Goal: Task Accomplishment & Management: Use online tool/utility

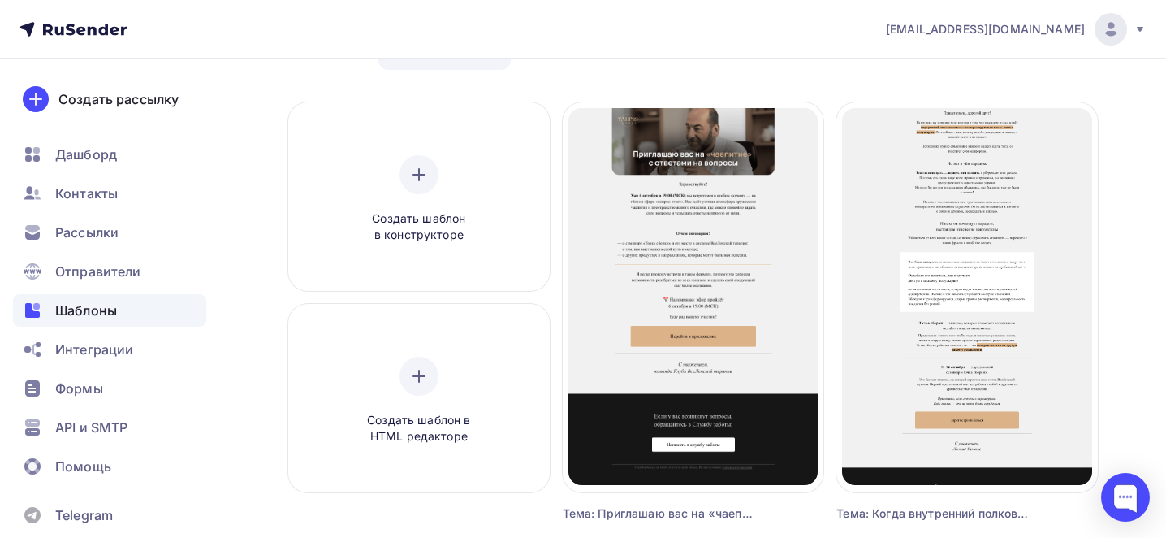
scroll to position [104, 0]
click at [408, 23] on nav "[EMAIL_ADDRESS][DOMAIN_NAME] Аккаунт Тарифы Выйти Создать рассылку [GEOGRAPHIC_…" at bounding box center [583, 29] width 1166 height 58
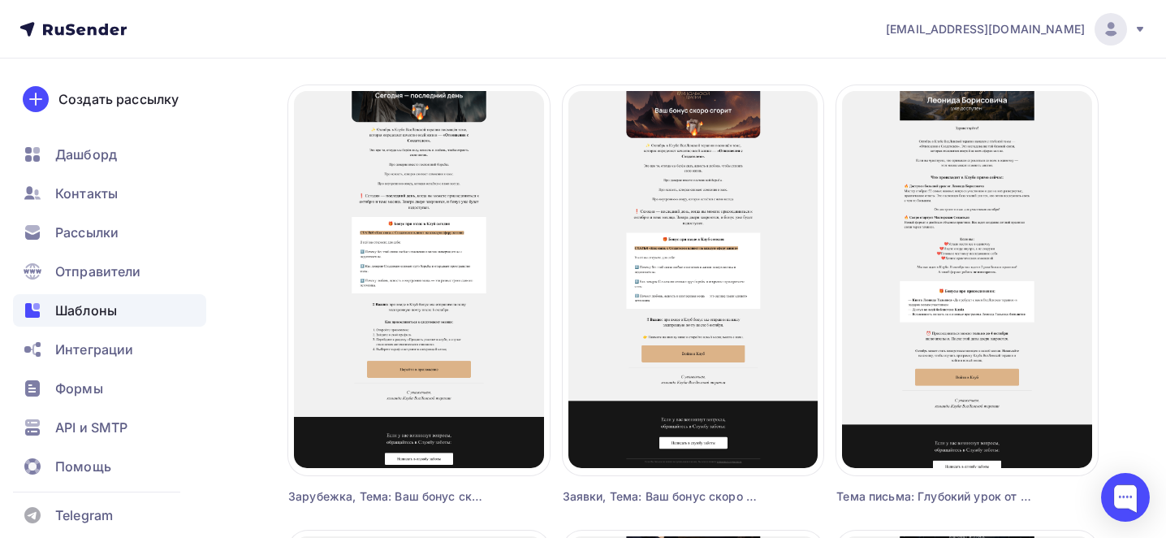
scroll to position [569, 0]
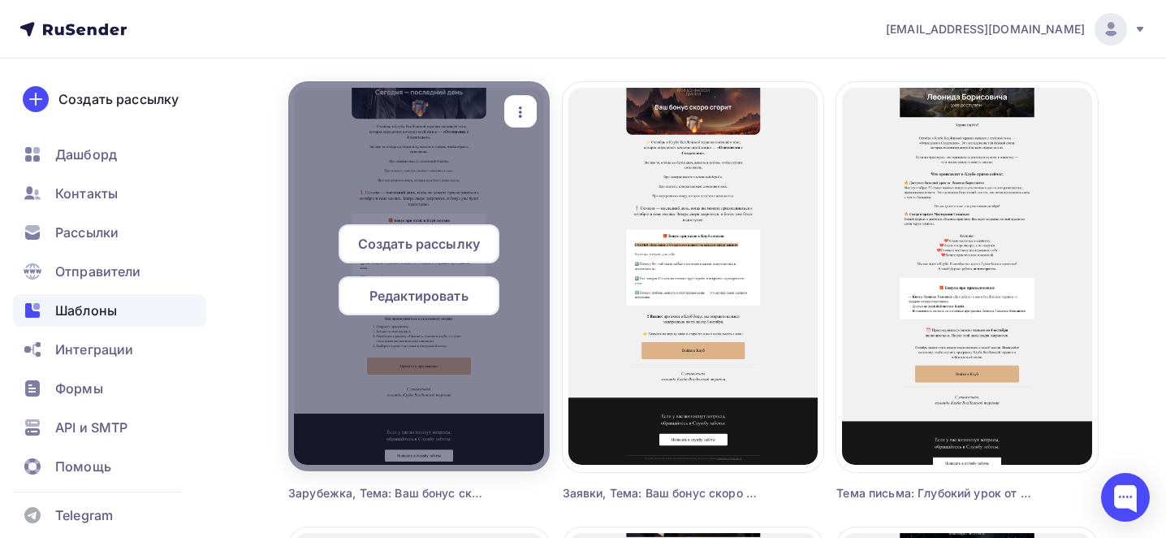
click at [520, 120] on icon "button" at bounding box center [520, 111] width 19 height 19
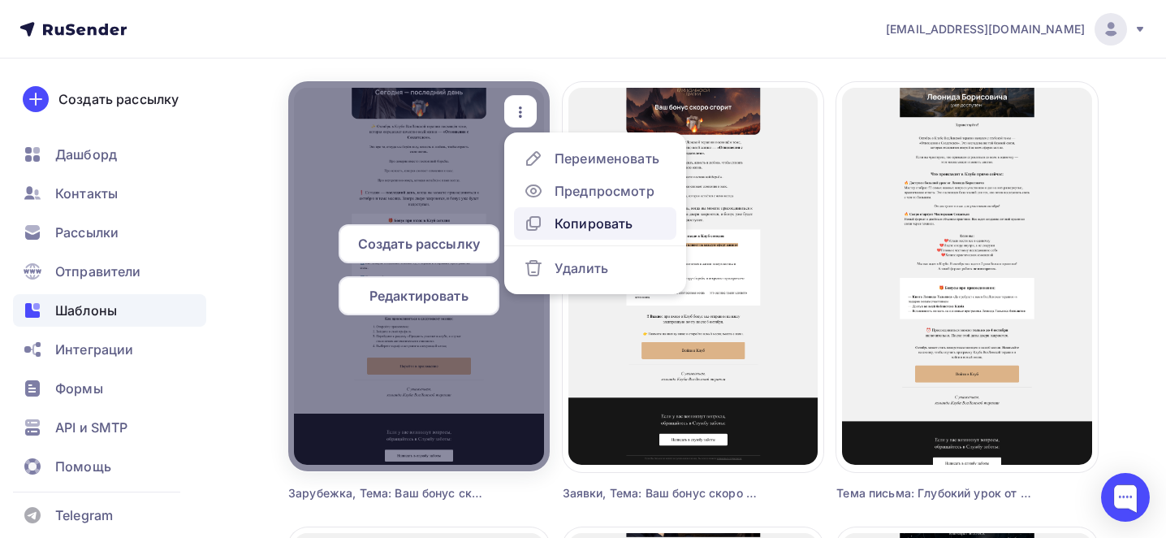
click at [601, 225] on div "Копировать" at bounding box center [594, 223] width 78 height 19
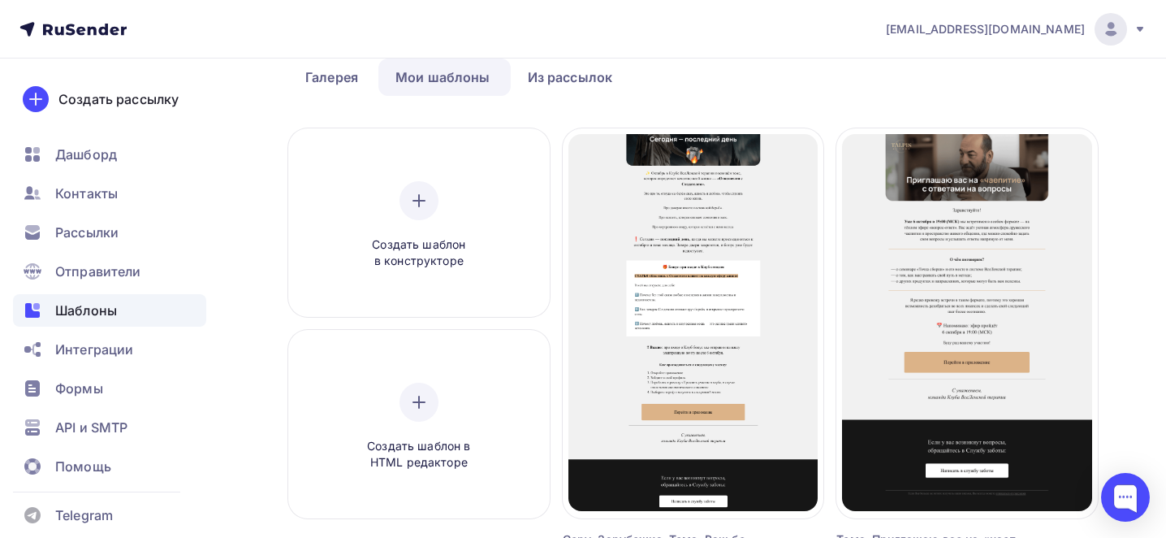
scroll to position [0, 0]
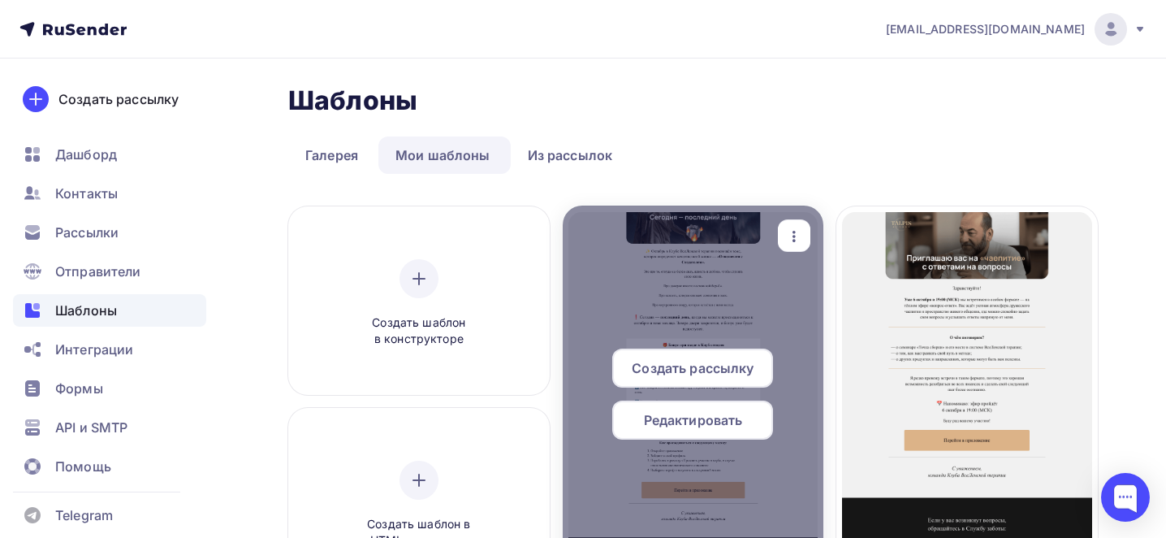
click at [790, 240] on icon "button" at bounding box center [793, 236] width 19 height 19
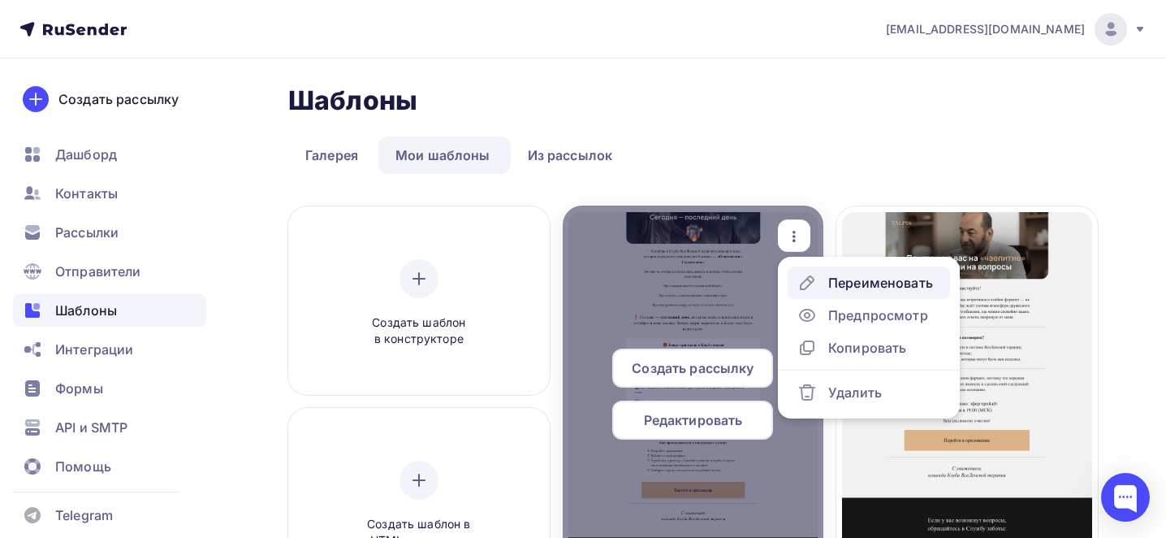
click at [809, 279] on icon at bounding box center [807, 282] width 13 height 13
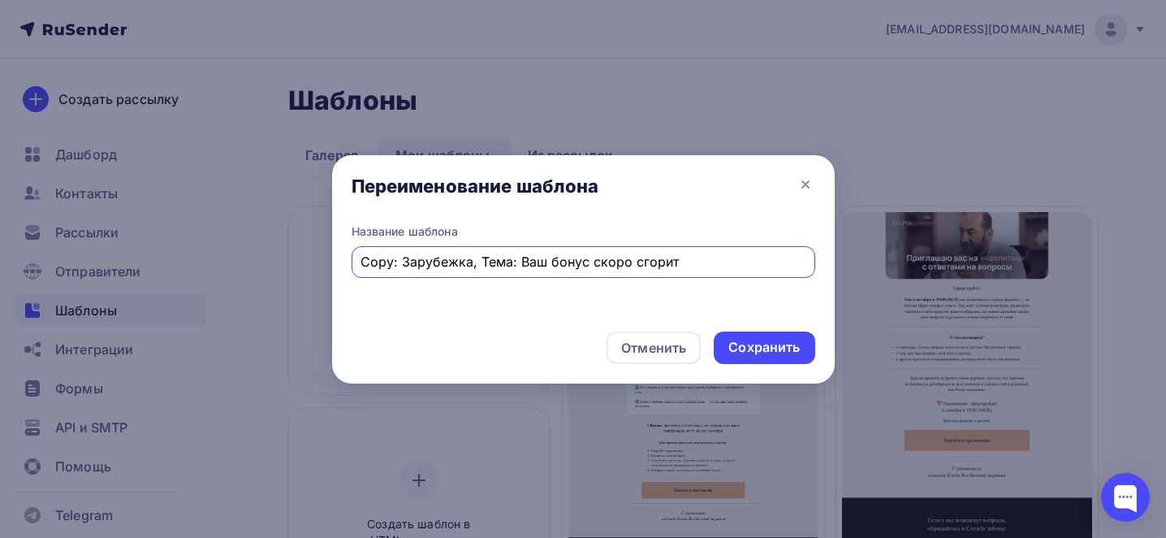
click at [653, 257] on input "Copy: Зарубежка, Тема: Ваш бонус скоро сгорит" at bounding box center [583, 261] width 445 height 19
click at [652, 257] on input "Copy: Зарубежка, Тема: Ваш бонус скоро сгорит" at bounding box center [583, 261] width 445 height 19
type input "Тема: Через 2 часа стартуем: Как ваш бизнес отражает ваши внутренние конфликты?"
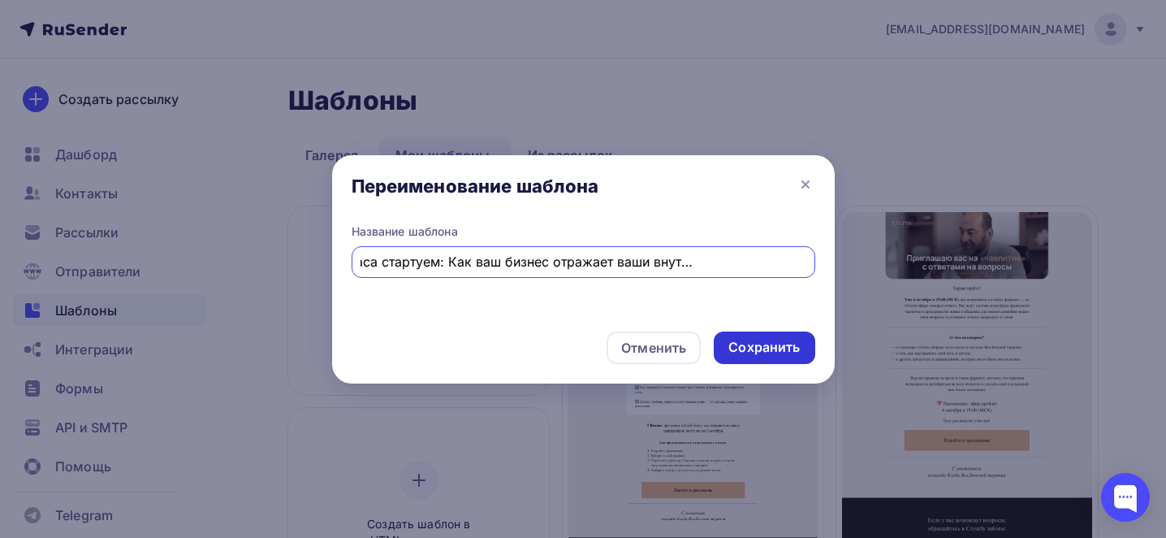
scroll to position [0, 0]
click at [761, 355] on div "Сохранить" at bounding box center [763, 347] width 71 height 19
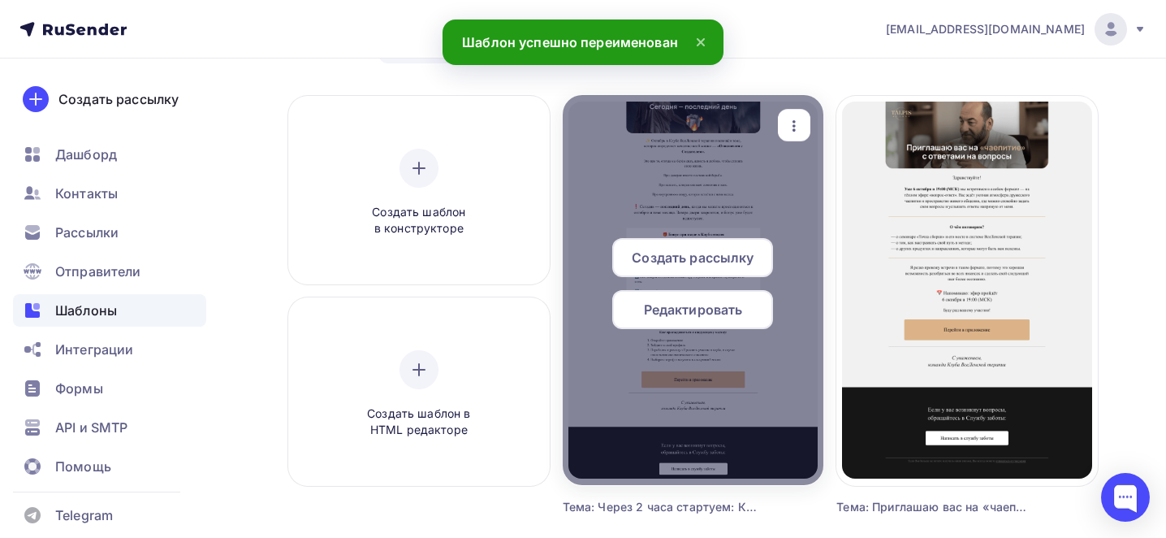
scroll to position [124, 0]
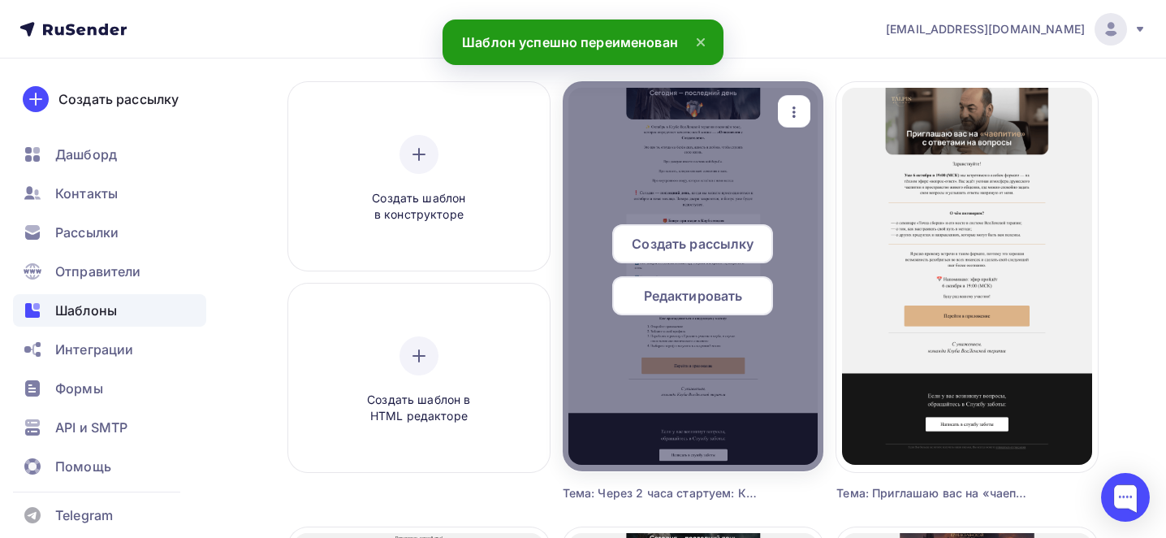
click at [672, 292] on span "Редактировать" at bounding box center [693, 295] width 99 height 19
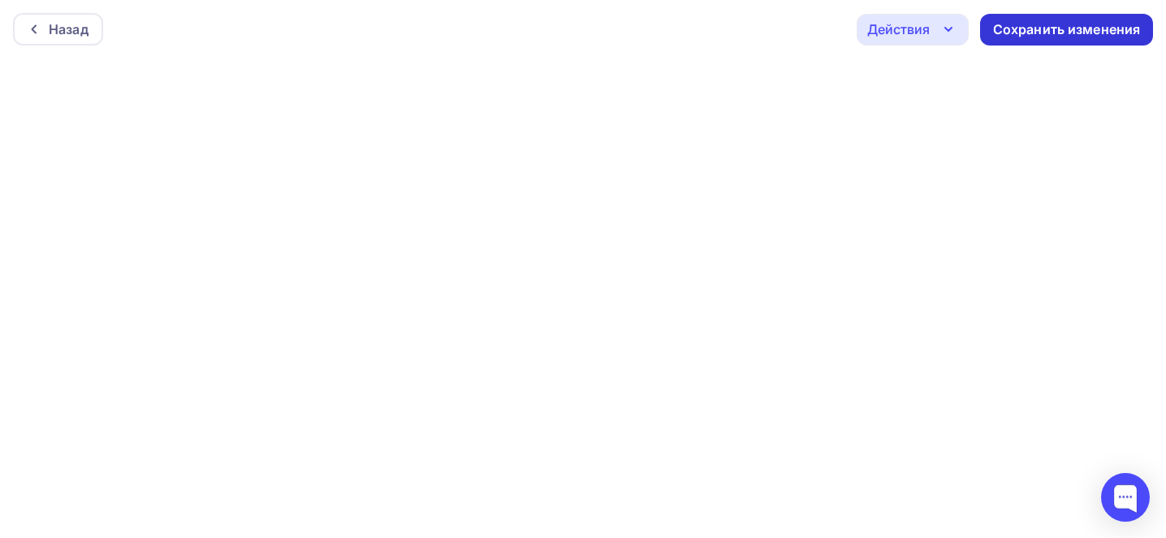
click at [1042, 20] on div "Сохранить изменения" at bounding box center [1067, 29] width 148 height 19
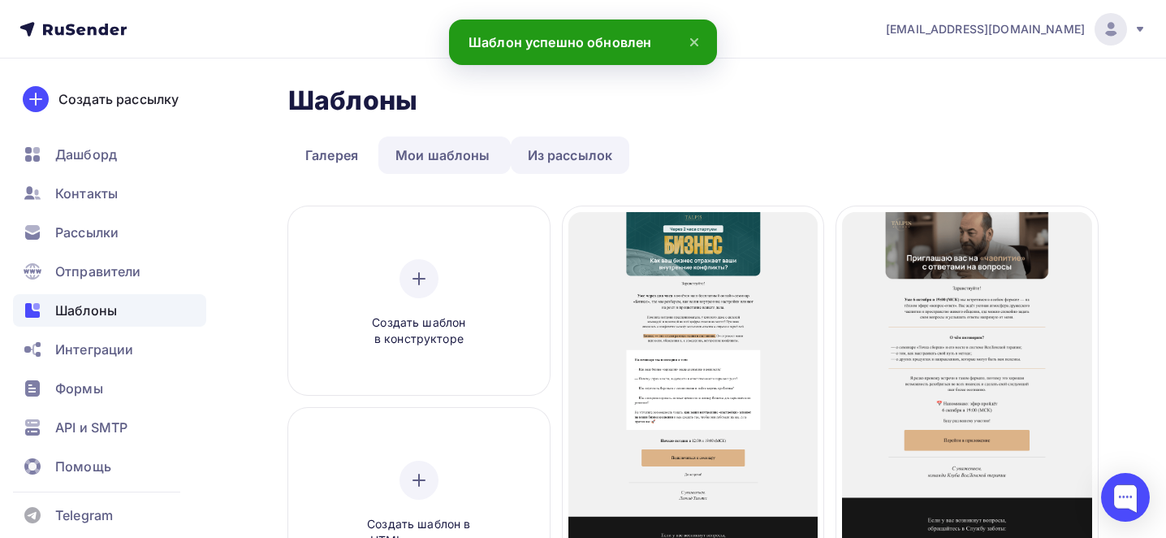
scroll to position [40, 0]
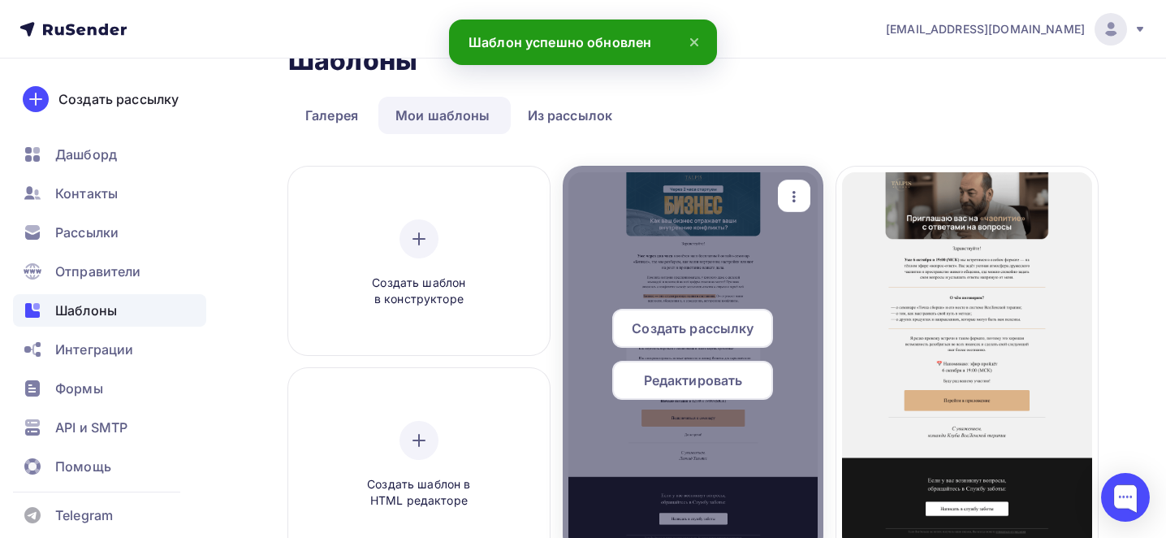
click at [793, 190] on icon "button" at bounding box center [793, 196] width 19 height 19
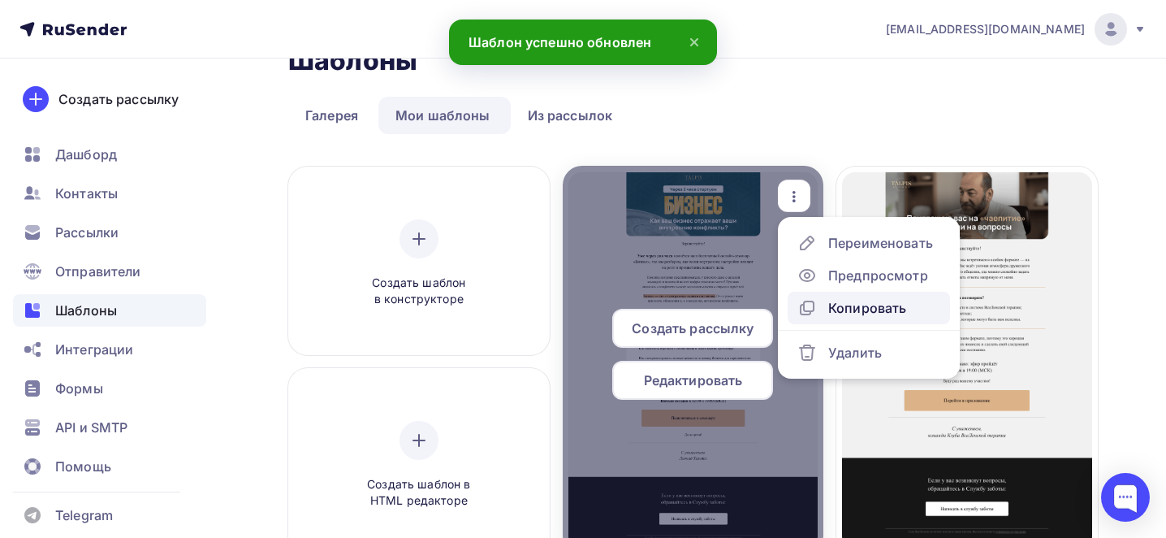
click at [840, 305] on div "Копировать" at bounding box center [867, 307] width 78 height 19
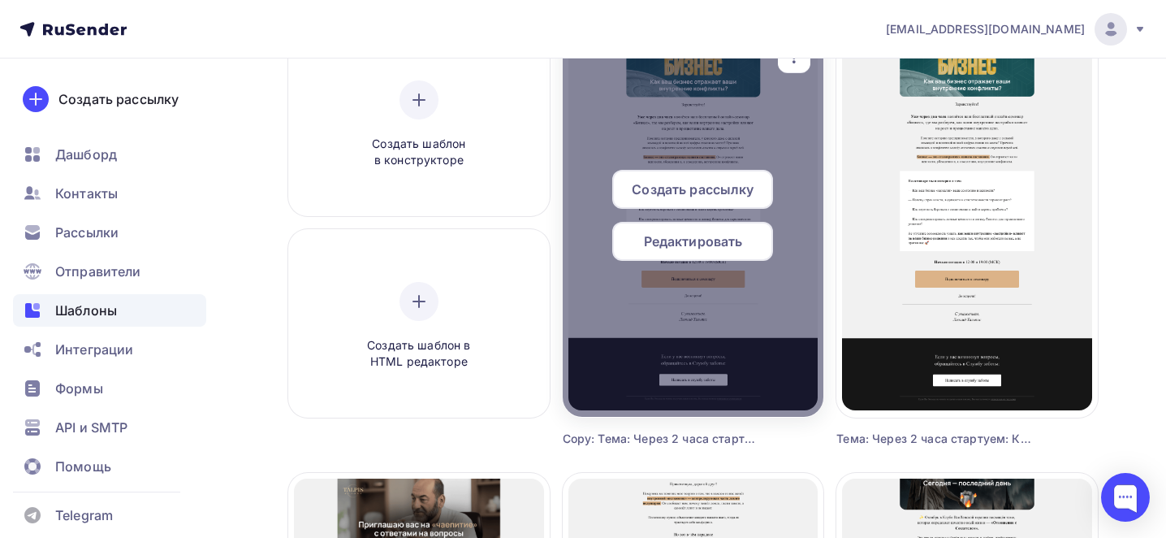
scroll to position [114, 0]
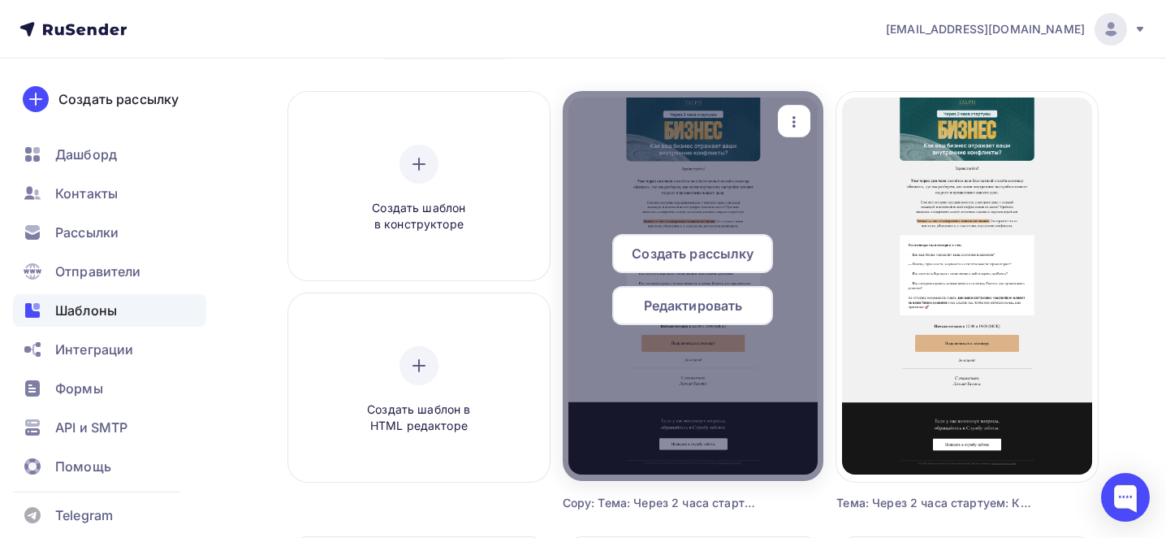
click at [790, 127] on icon "button" at bounding box center [793, 121] width 19 height 19
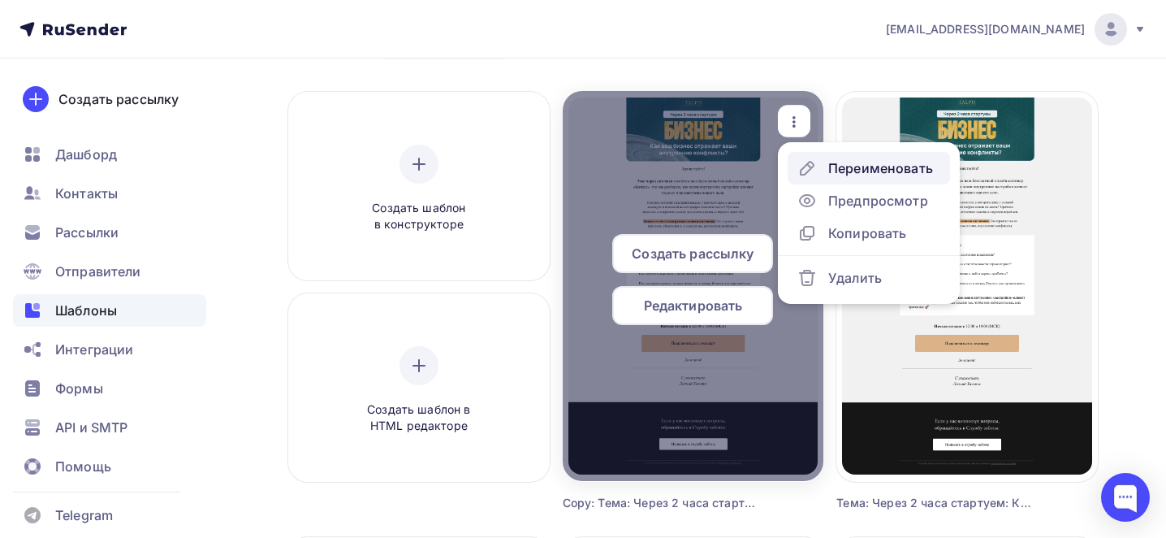
click at [840, 170] on div "Переименовать" at bounding box center [880, 167] width 105 height 19
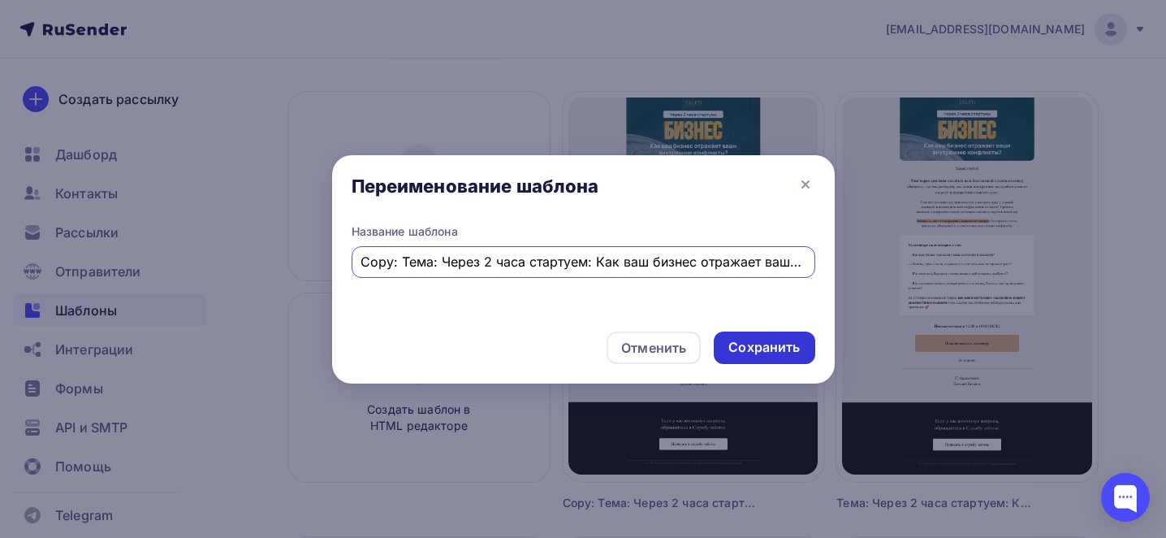
scroll to position [0, 148]
click at [604, 262] on input "Copy: Тема: Через 2 часа стартуем: Как ваш бизнес отражает ваши внутренние конф…" at bounding box center [583, 261] width 445 height 19
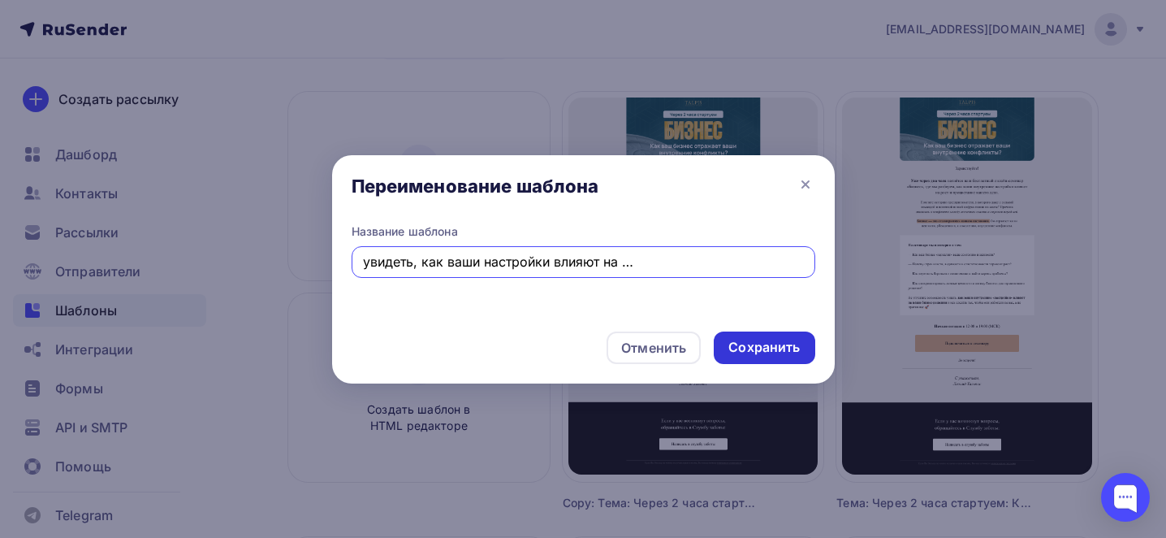
type input "1 ч Тема: [PERSON_NAME] увидеть, как ваши настройки влияют на успех? Через час …"
click at [773, 333] on div "Сохранить" at bounding box center [764, 347] width 101 height 32
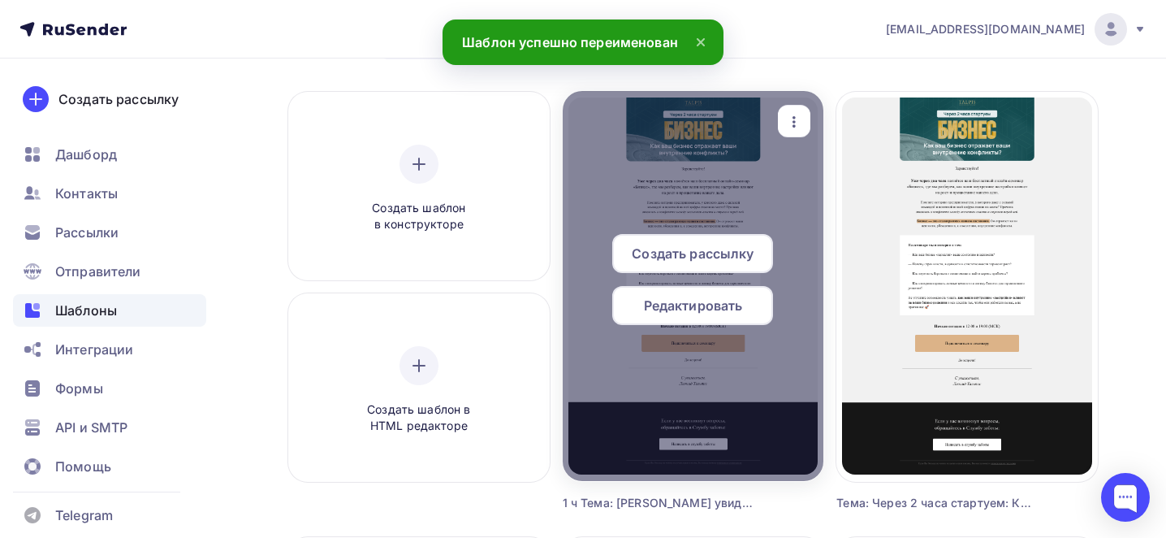
click at [693, 313] on span "Редактировать" at bounding box center [693, 305] width 99 height 19
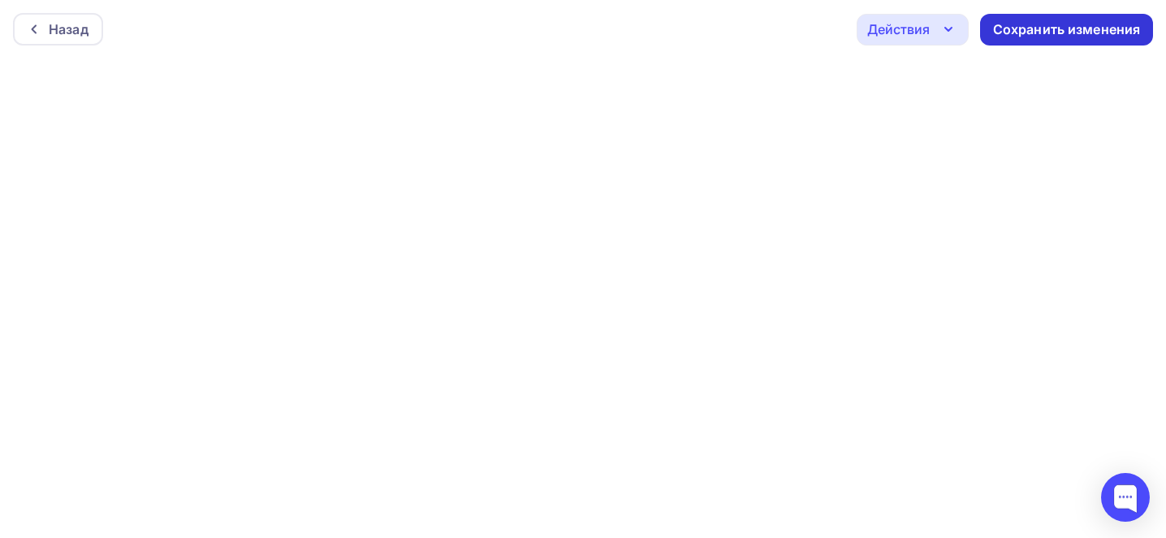
click at [1009, 37] on div "Сохранить изменения" at bounding box center [1067, 29] width 148 height 19
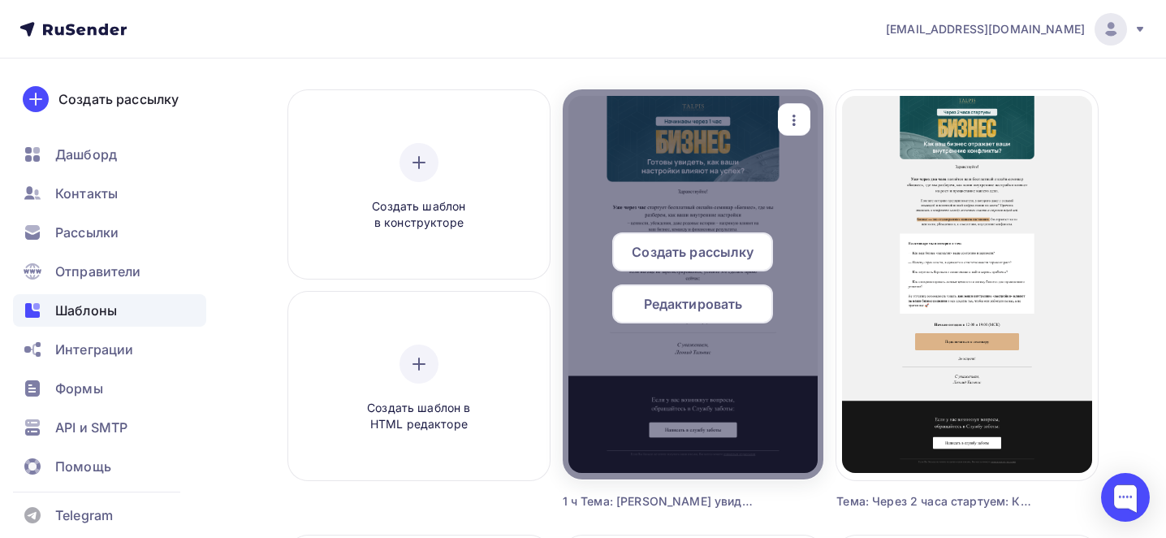
scroll to position [108, 0]
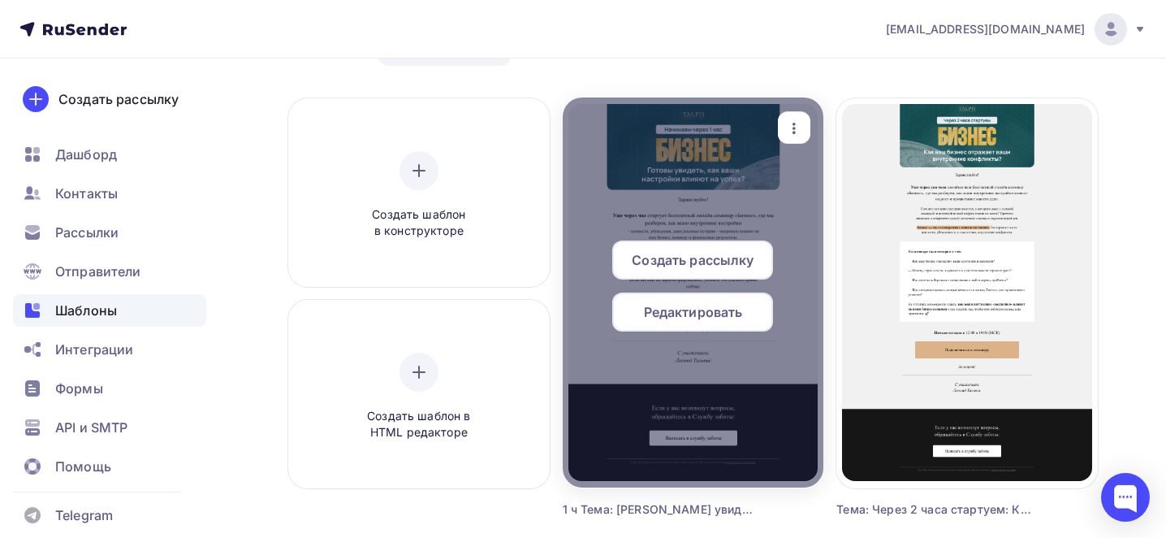
click at [801, 128] on icon "button" at bounding box center [793, 128] width 19 height 19
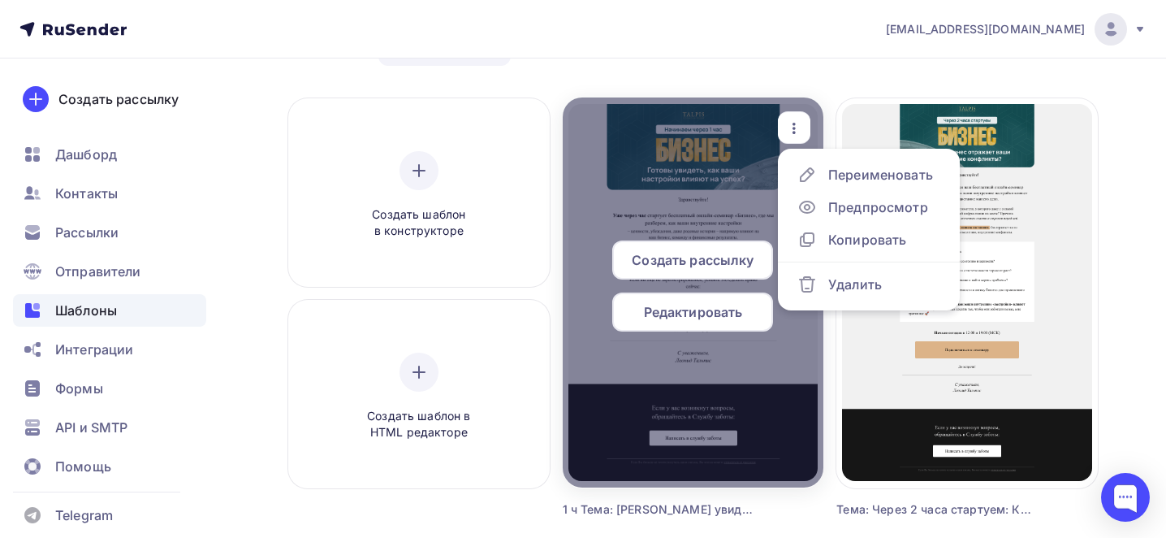
click at [801, 125] on icon "button" at bounding box center [793, 128] width 19 height 19
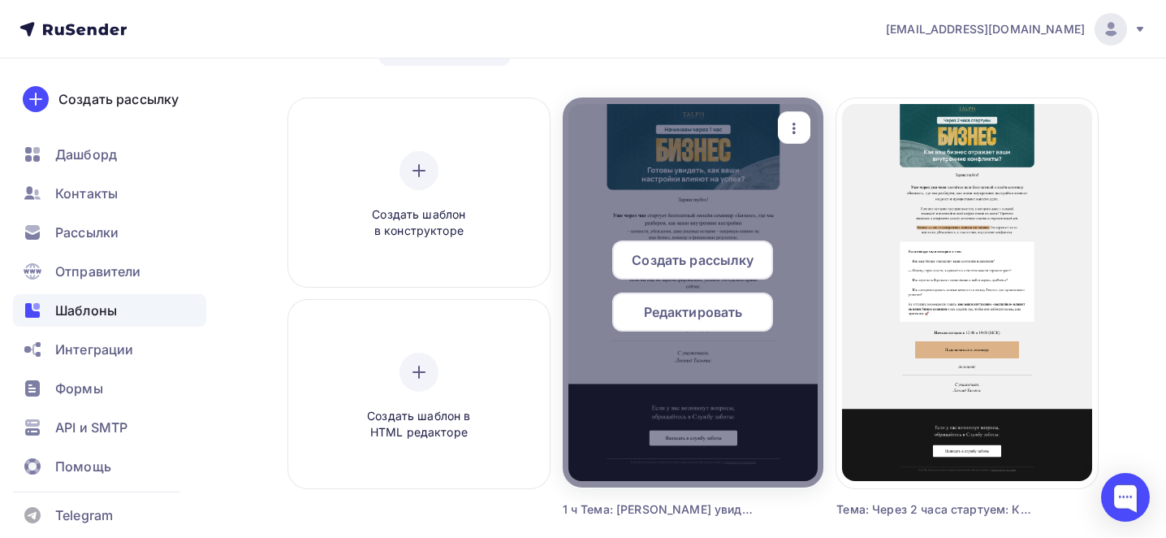
click at [806, 130] on div "button" at bounding box center [794, 128] width 32 height 32
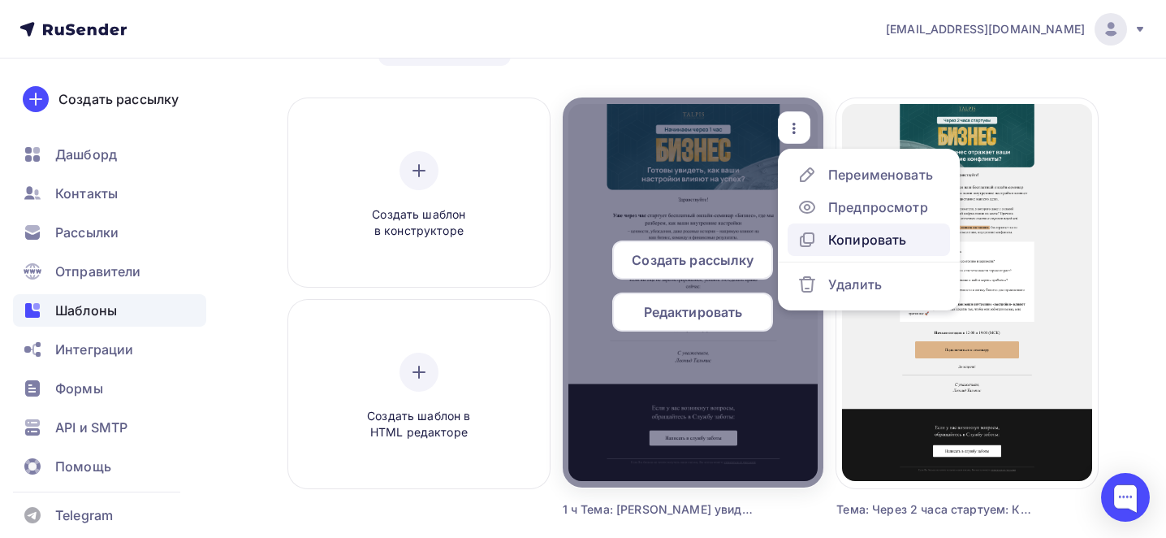
click at [852, 239] on div "Копировать" at bounding box center [867, 239] width 78 height 19
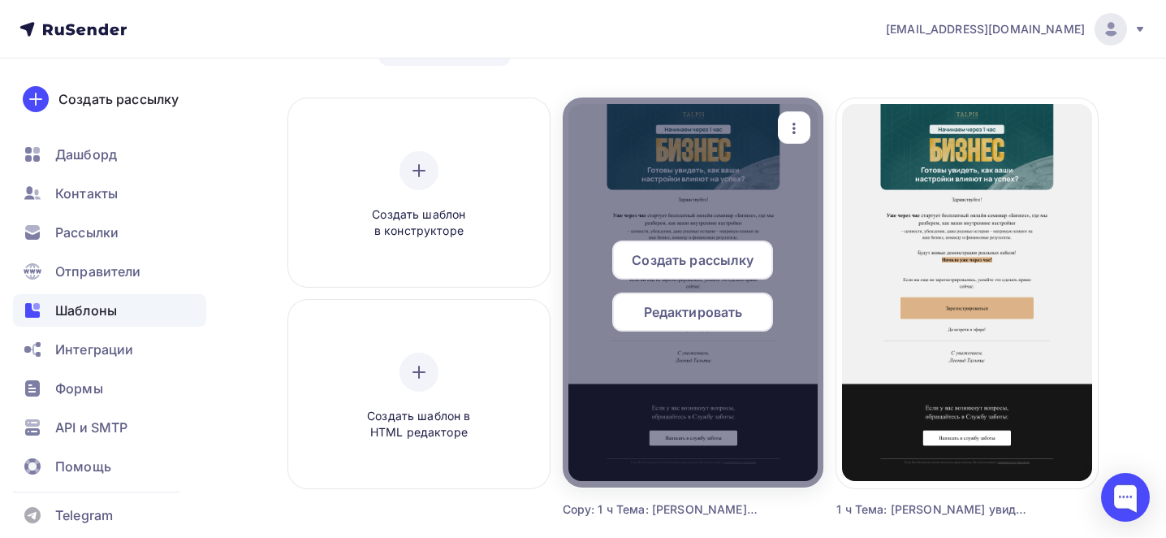
click at [784, 109] on div at bounding box center [693, 292] width 261 height 390
click at [796, 132] on icon "button" at bounding box center [793, 128] width 19 height 19
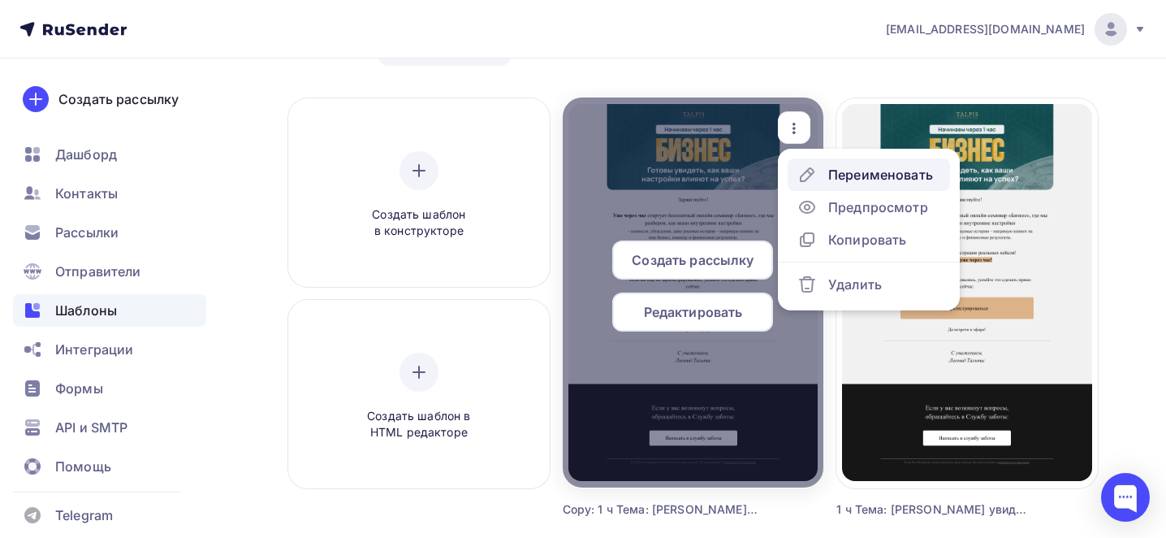
click at [829, 166] on div "Переименовать" at bounding box center [880, 174] width 105 height 19
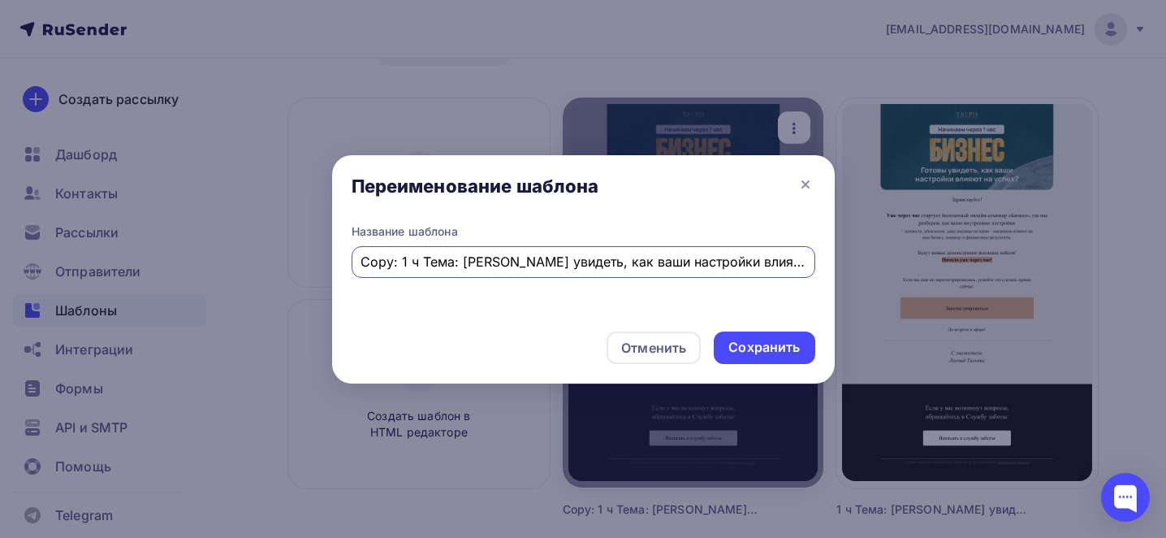
scroll to position [0, 209]
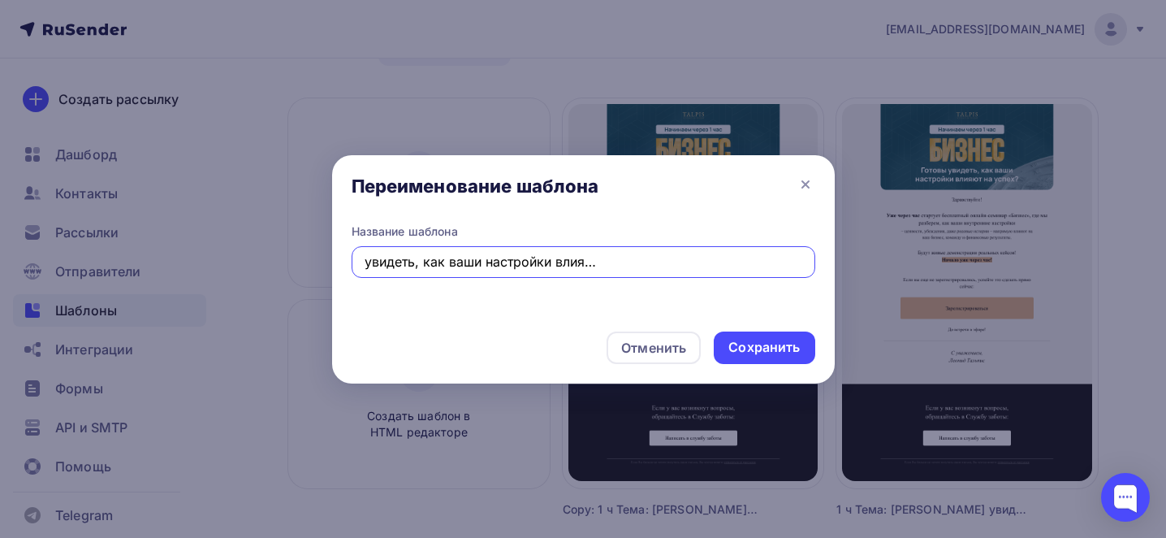
click at [619, 257] on input "Copy: 1 ч Тема: [PERSON_NAME] увидеть, как ваши настройки влияют на успех? Чере…" at bounding box center [583, 261] width 445 height 19
paste input "Тема: Бизнес: Верните себе свободу и управляйте реальностью, а не иллюзиями. Ст…"
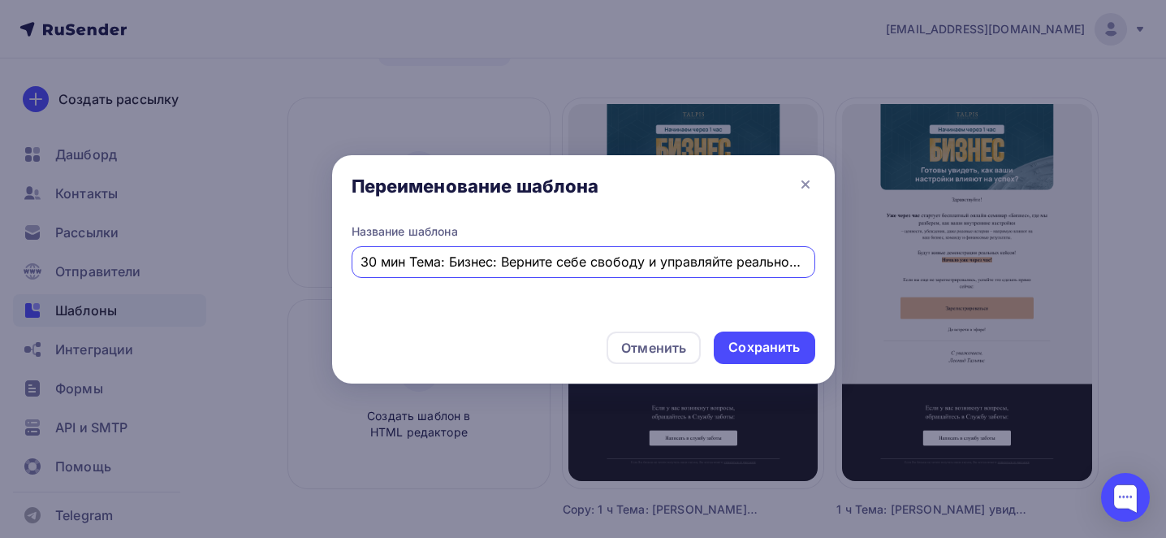
scroll to position [0, 278]
type input "30 мин Тема: Бизнес: Верните себе свободу и управляйте реальностью, а не иллюзи…"
click at [759, 346] on div "Сохранить" at bounding box center [763, 347] width 71 height 19
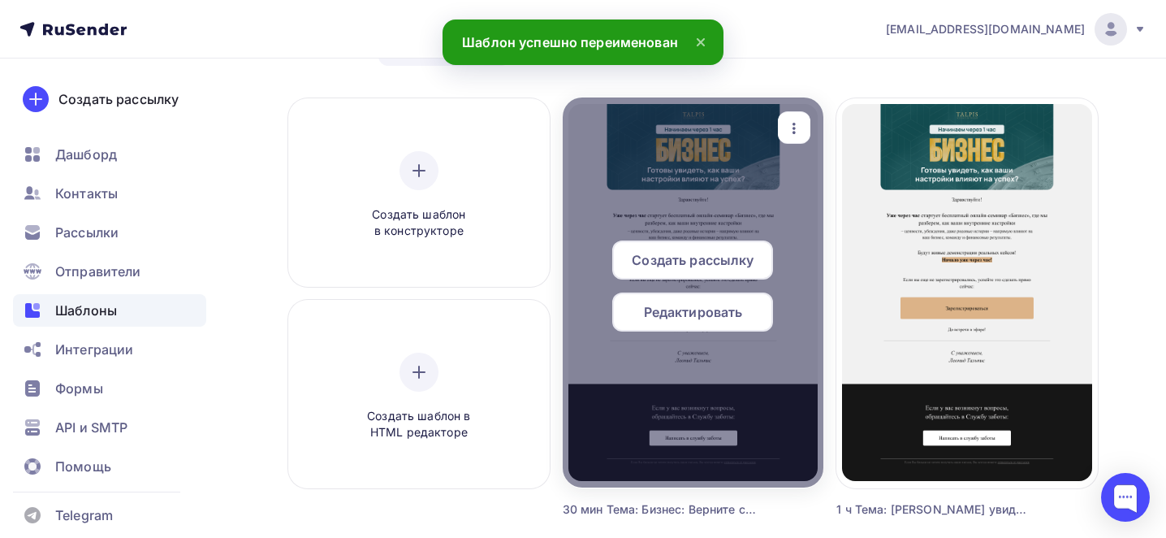
click at [676, 317] on span "Редактировать" at bounding box center [693, 311] width 99 height 19
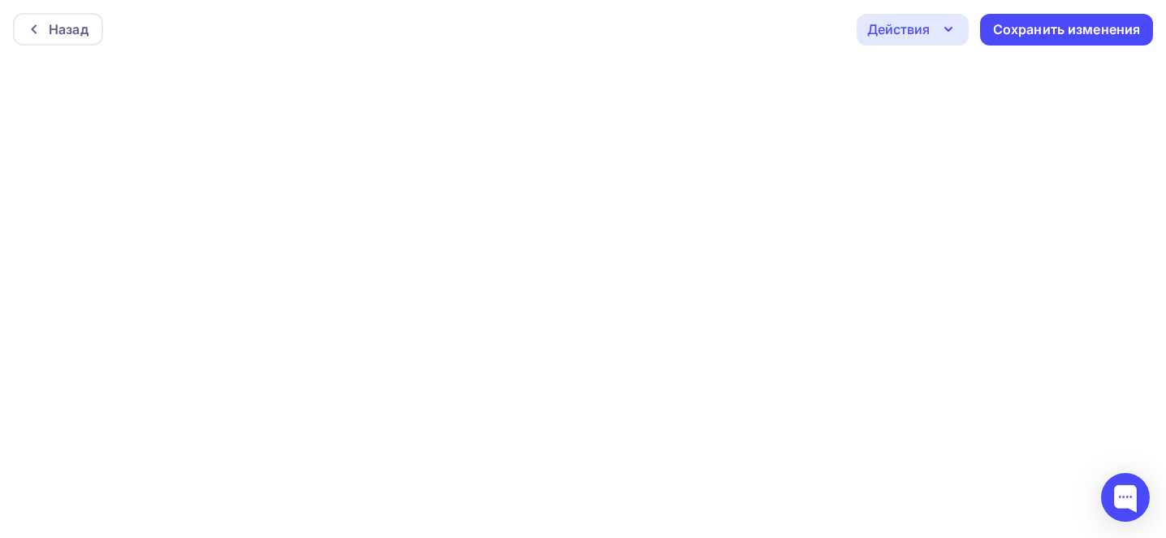
scroll to position [4, 0]
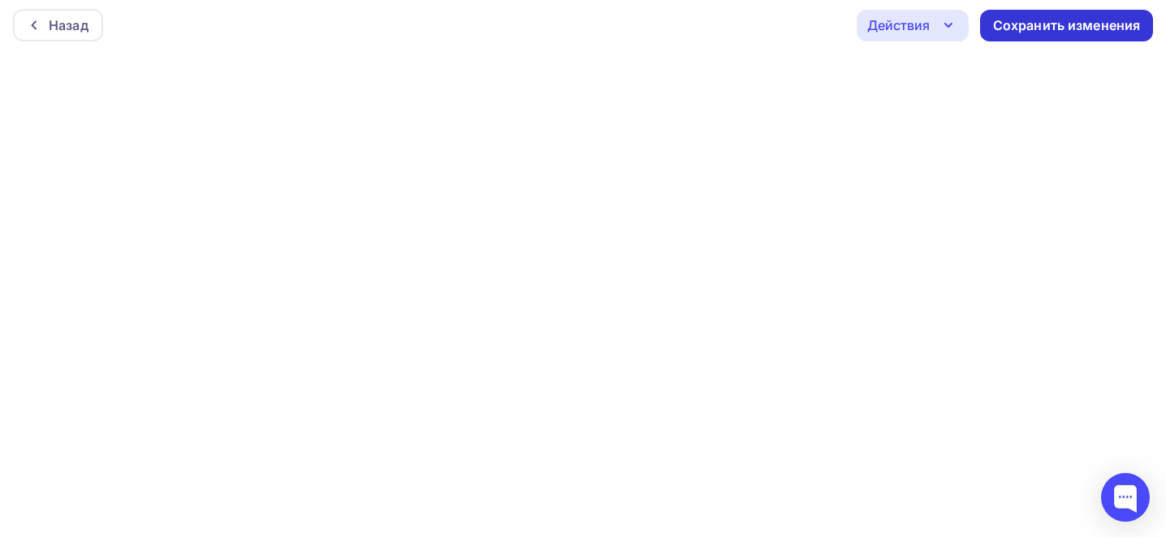
click at [1026, 30] on div "Сохранить изменения" at bounding box center [1067, 25] width 148 height 19
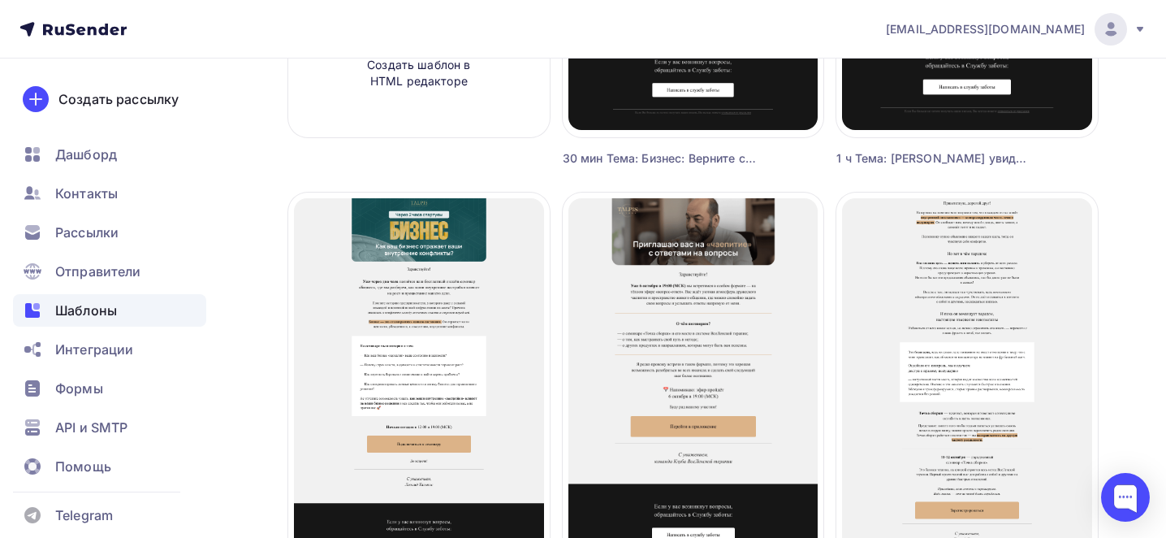
scroll to position [487, 0]
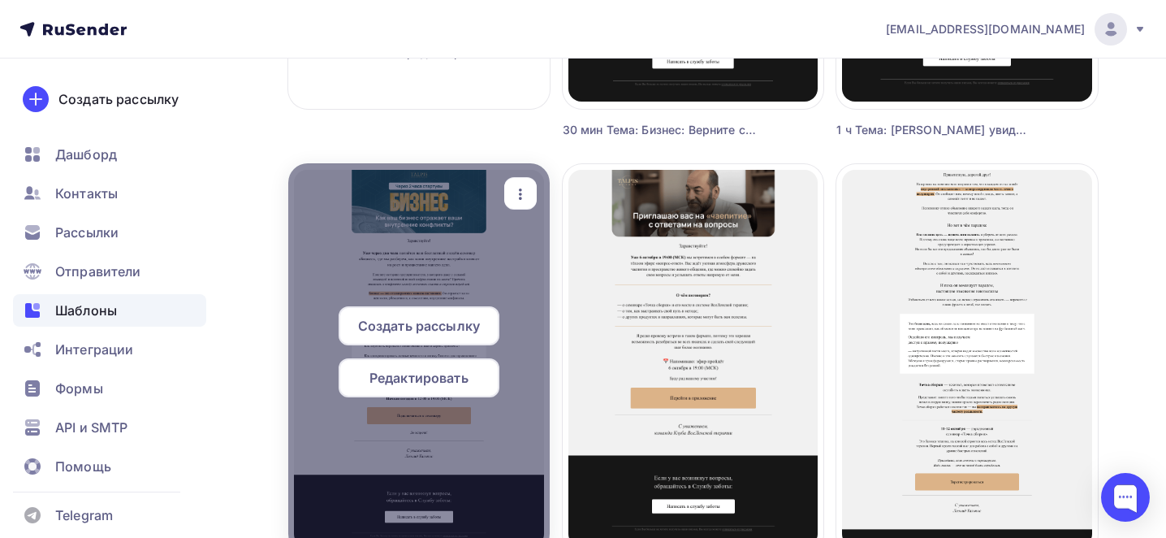
click at [526, 189] on icon "button" at bounding box center [520, 193] width 19 height 19
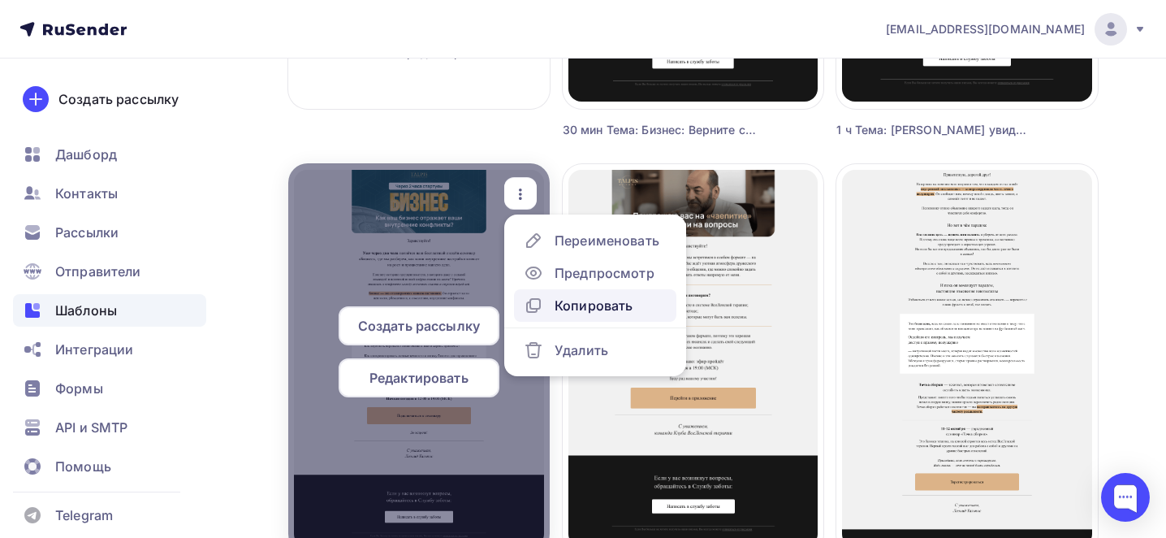
click at [572, 296] on div "Копировать" at bounding box center [594, 305] width 78 height 19
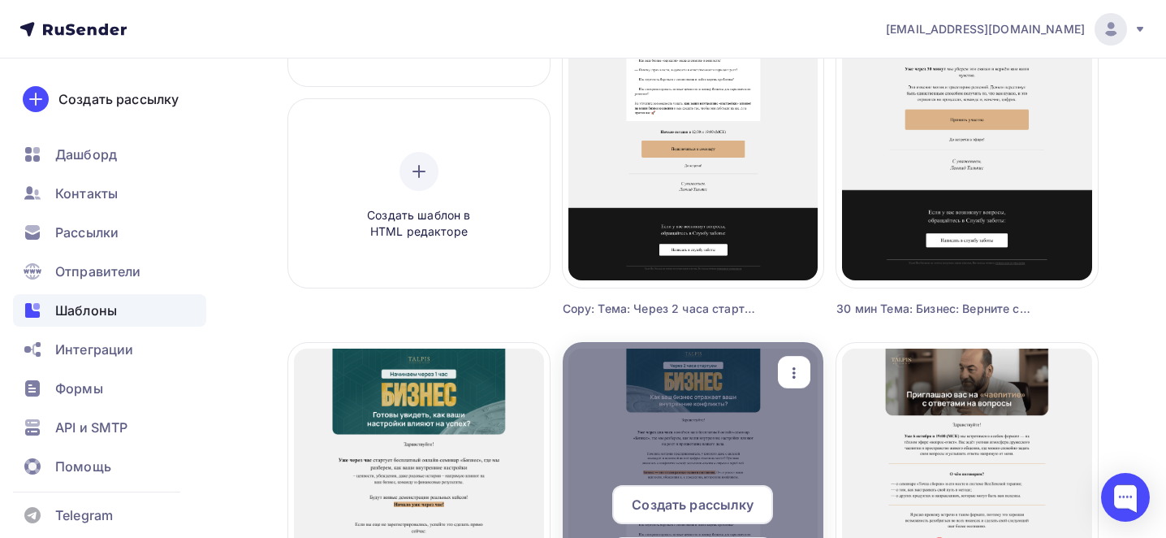
scroll to position [0, 0]
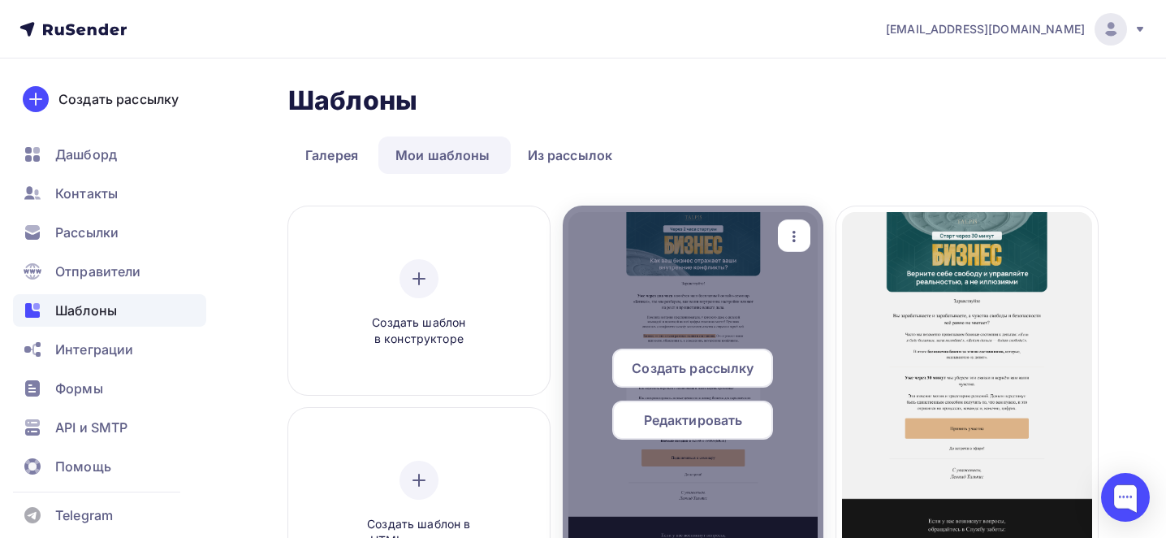
click at [790, 244] on icon "button" at bounding box center [793, 236] width 19 height 19
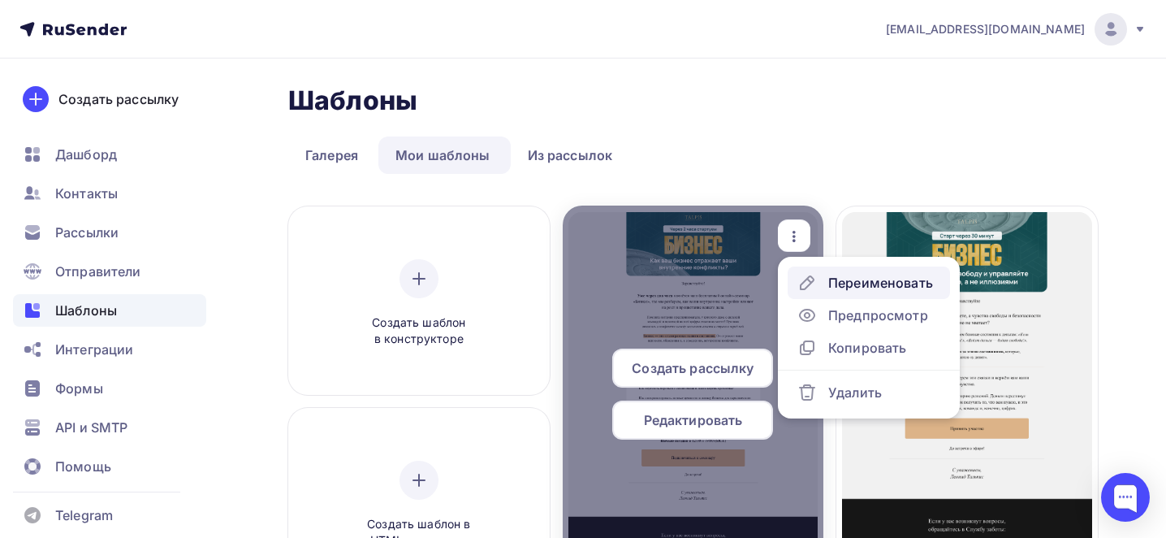
click at [820, 269] on link "Переименовать" at bounding box center [869, 282] width 162 height 32
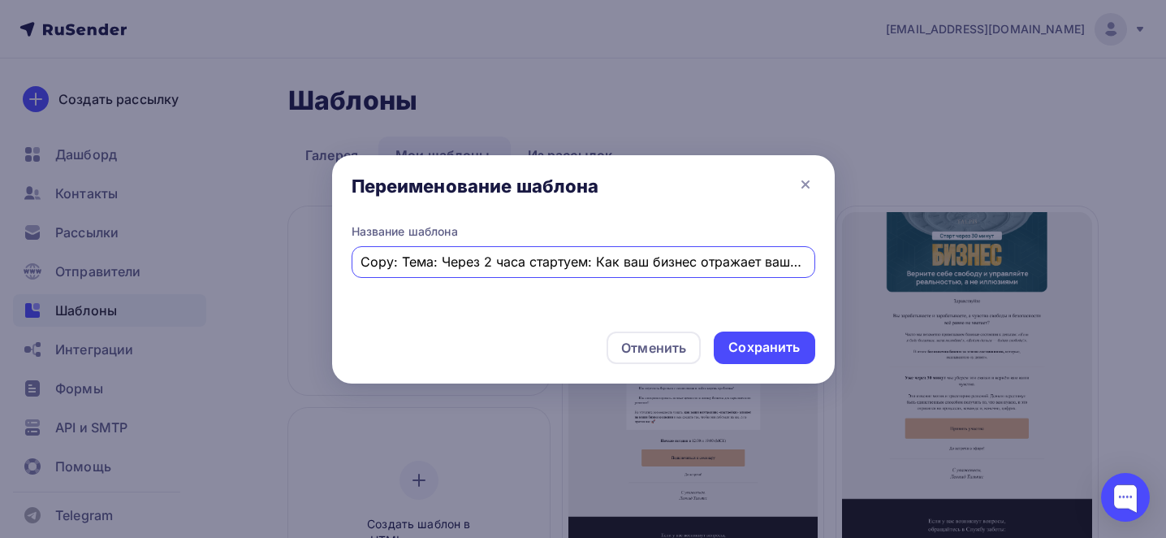
click at [515, 253] on input "Copy: Тема: Через 2 часа стартуем: Как ваш бизнес отражает ваши внутренние конф…" at bounding box center [583, 261] width 445 height 19
paste input "Тема: Начинаем! Ваш бизнес ждет прорыва: семинар «Бизнес» стартует через 15 мин…"
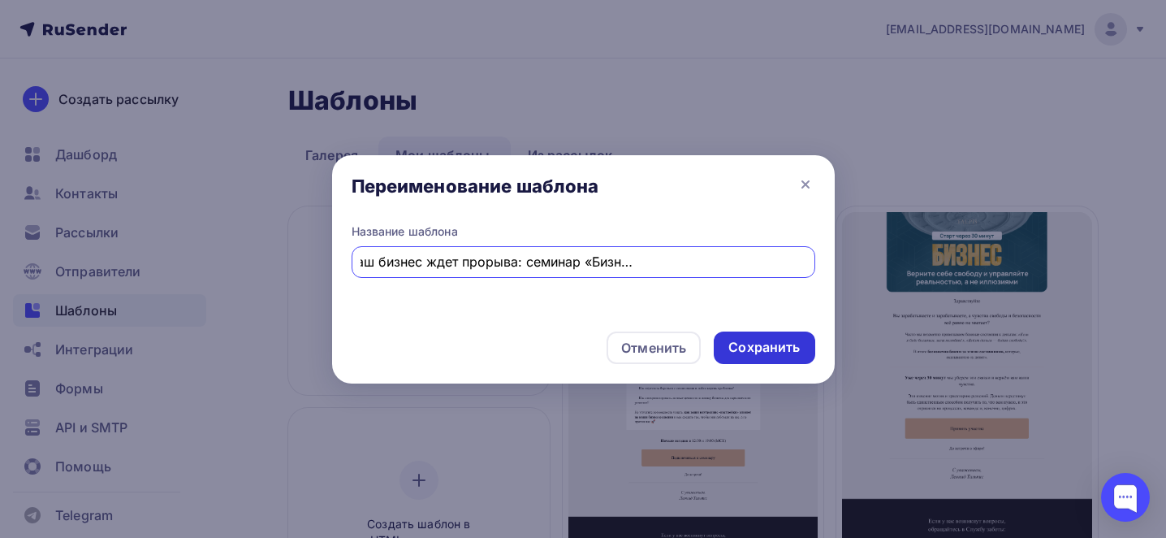
type input "15 мин Тема: Начинаем! Ваш бизнес ждет прорыва: семинар «Бизнес» стартует через…"
click at [750, 354] on div "Сохранить" at bounding box center [763, 347] width 71 height 19
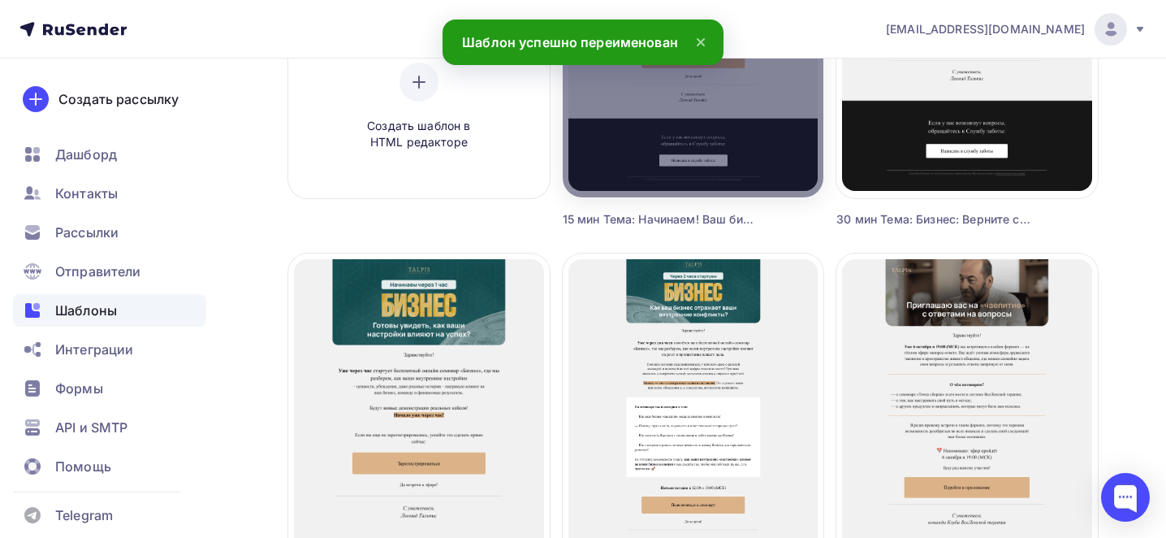
scroll to position [181, 0]
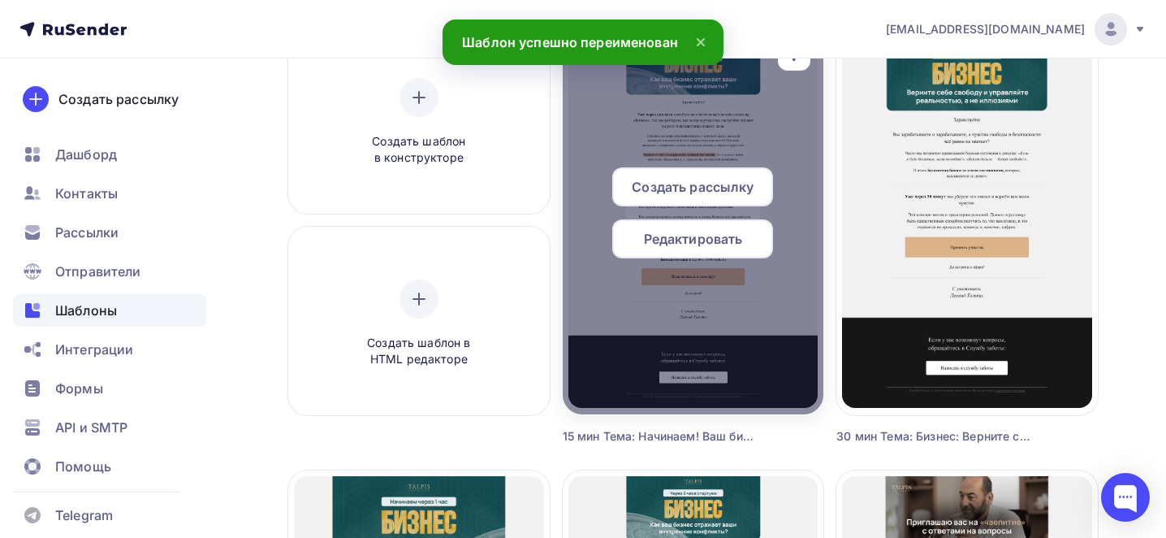
click at [689, 242] on span "Редактировать" at bounding box center [693, 238] width 99 height 19
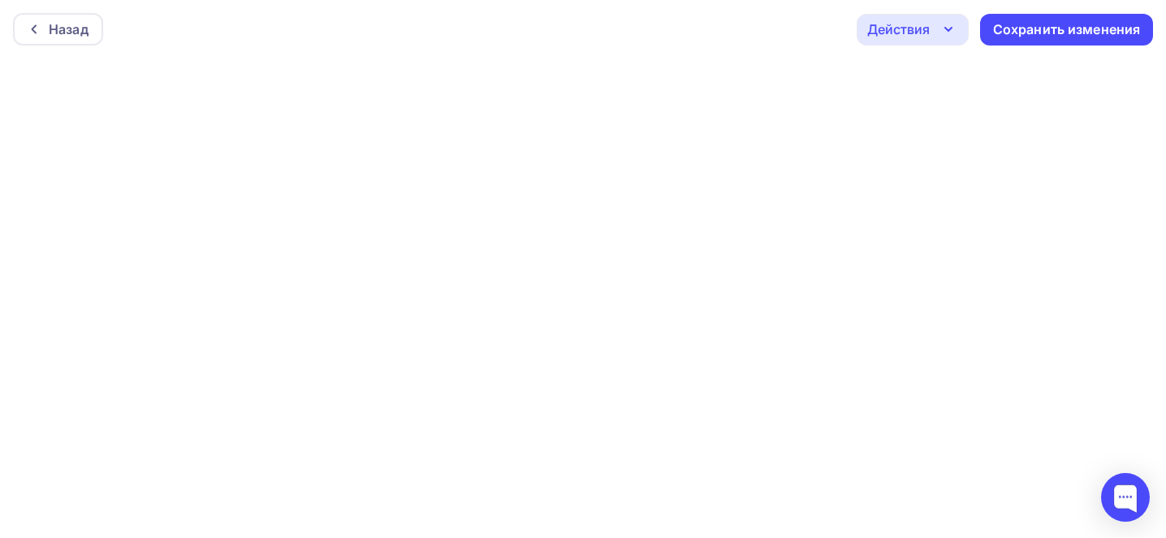
scroll to position [4, 0]
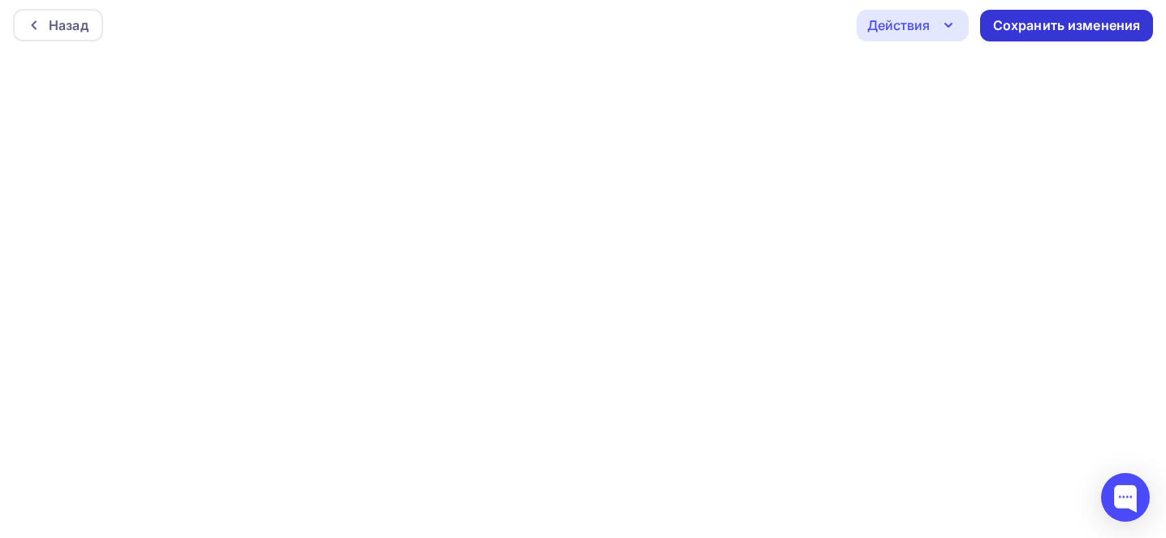
click at [1019, 27] on div "Сохранить изменения" at bounding box center [1067, 25] width 148 height 19
